Goal: Find specific page/section: Find specific page/section

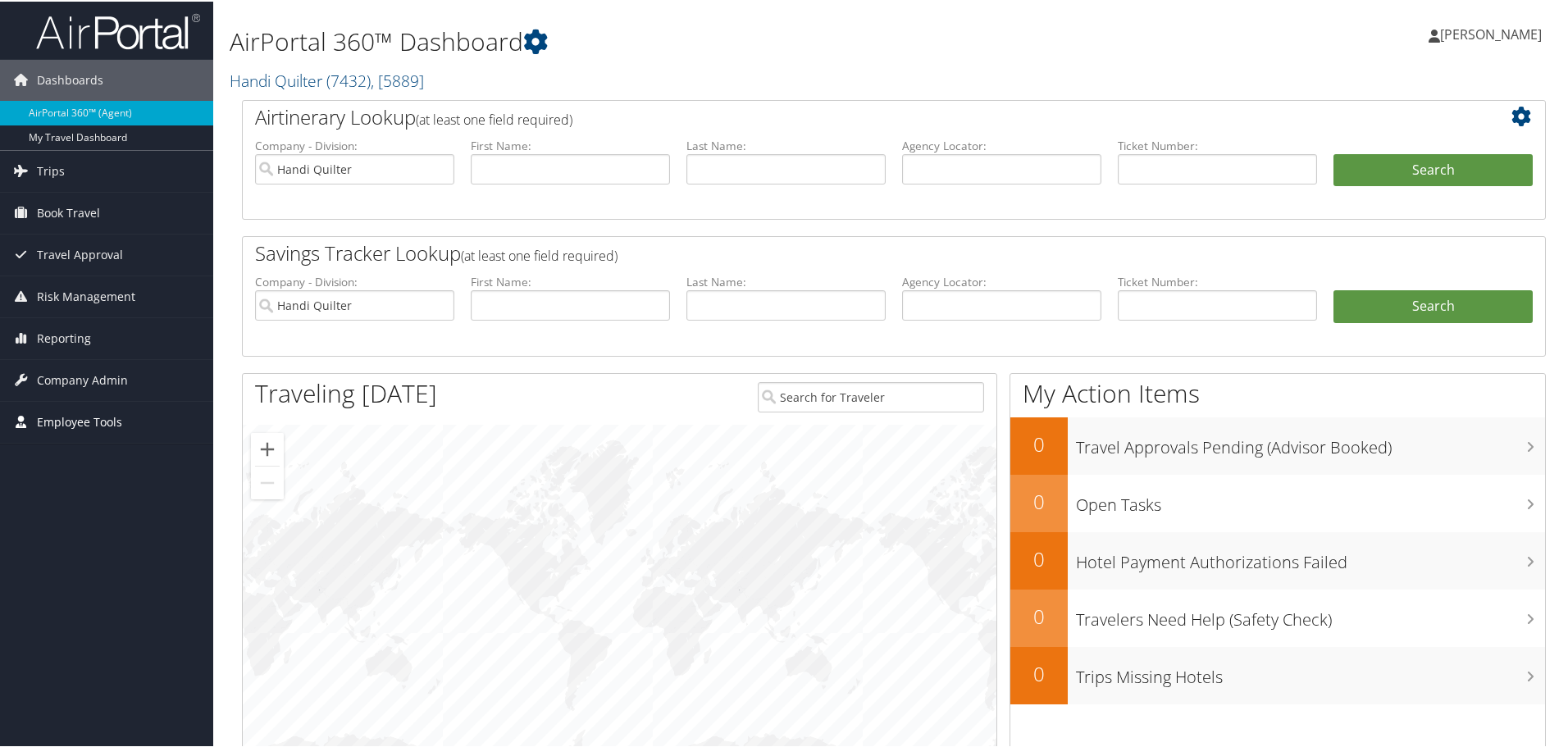
click at [118, 418] on span "Employee Tools" at bounding box center [79, 420] width 85 height 41
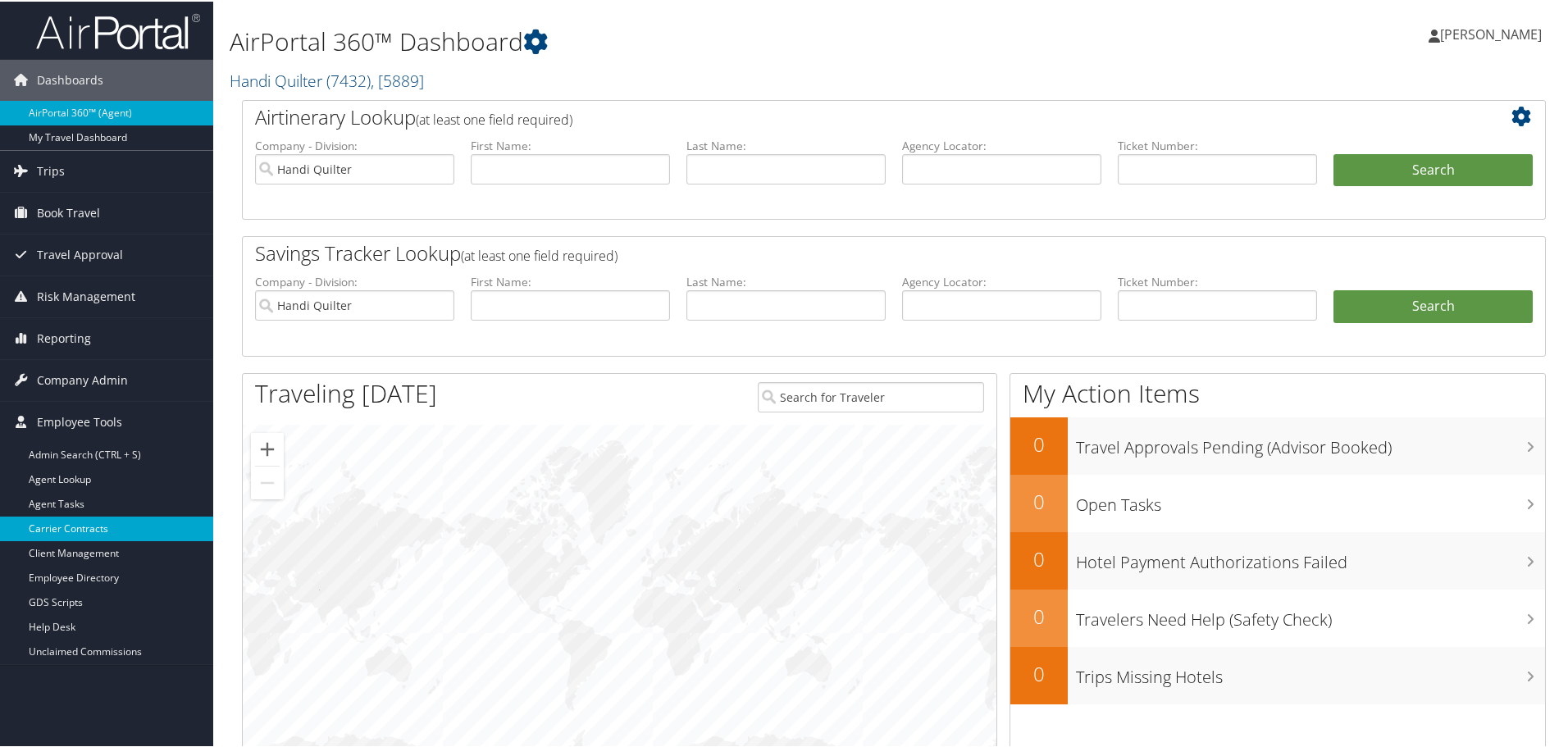
click at [74, 531] on link "Carrier Contracts" at bounding box center [106, 526] width 213 height 25
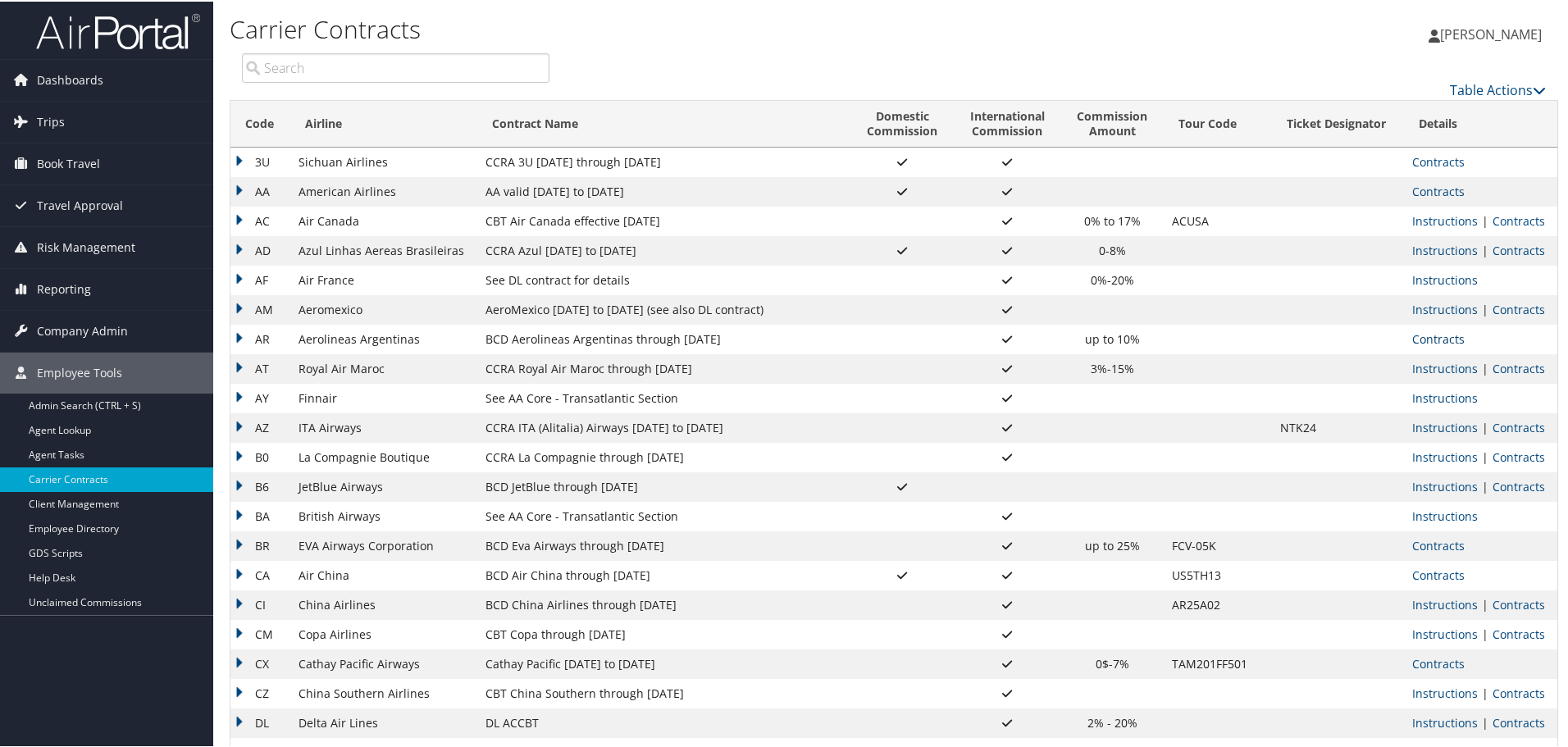
click at [1439, 341] on link "Contracts" at bounding box center [1438, 337] width 52 height 16
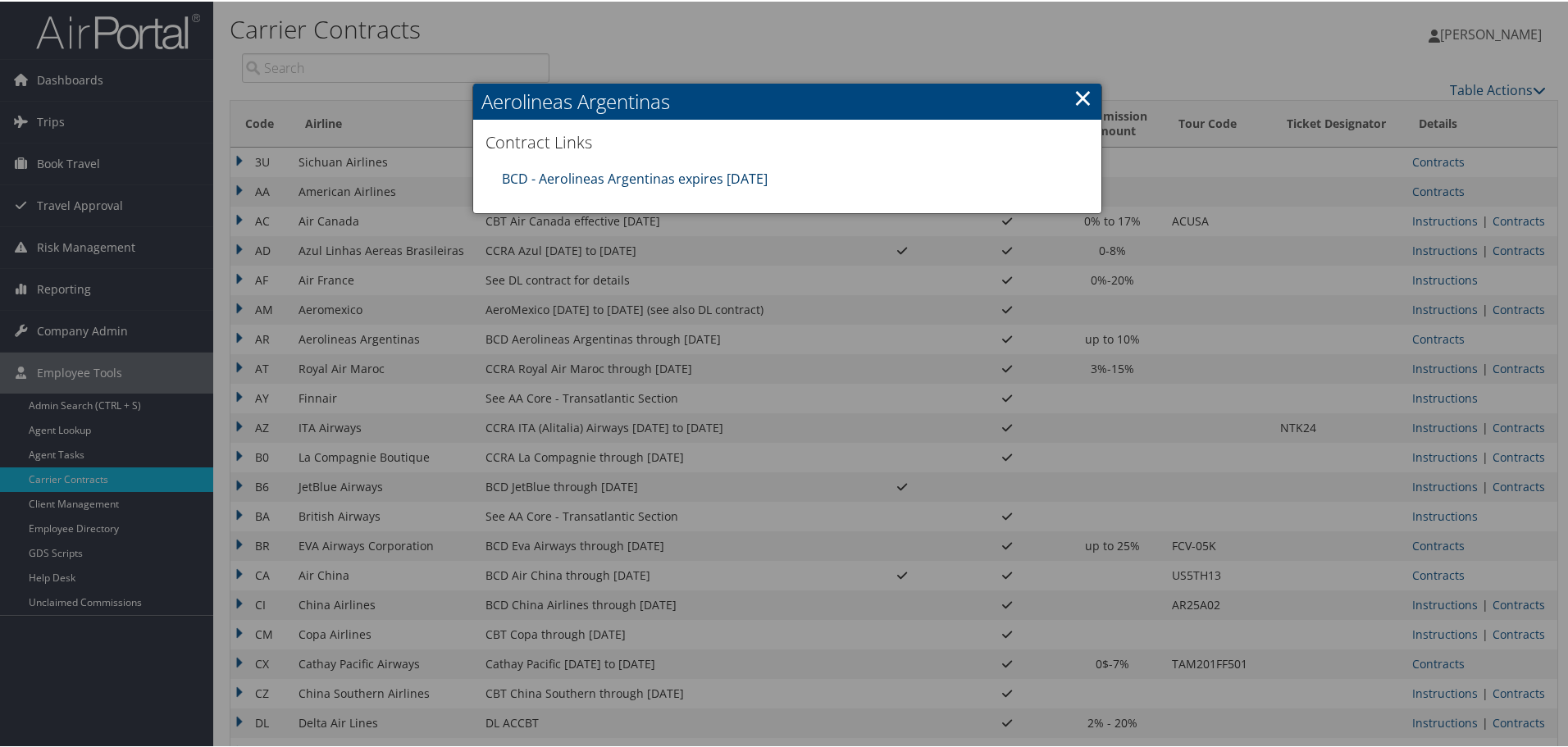
click at [524, 172] on link "BCD - Aerolineas Argentinas expires [DATE]" at bounding box center [635, 178] width 266 height 18
